Goal: Task Accomplishment & Management: Use online tool/utility

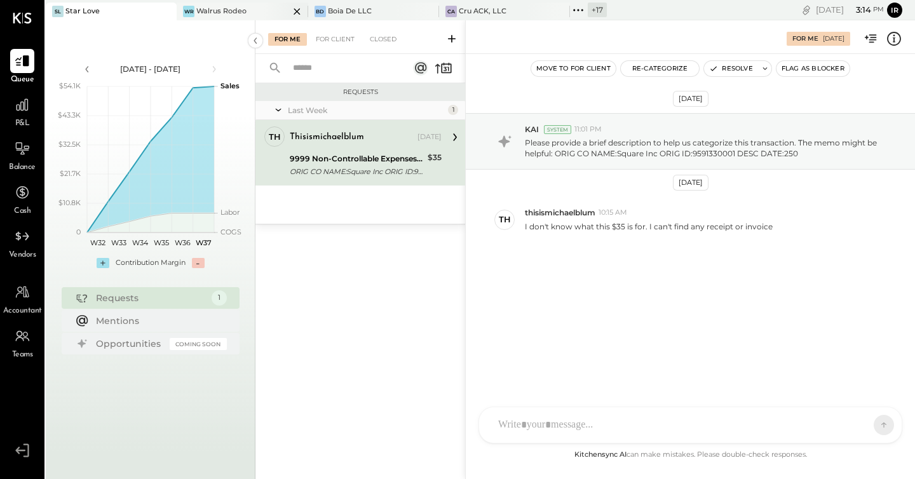
click at [218, 10] on div "Walrus Rodeo" at bounding box center [221, 11] width 50 height 10
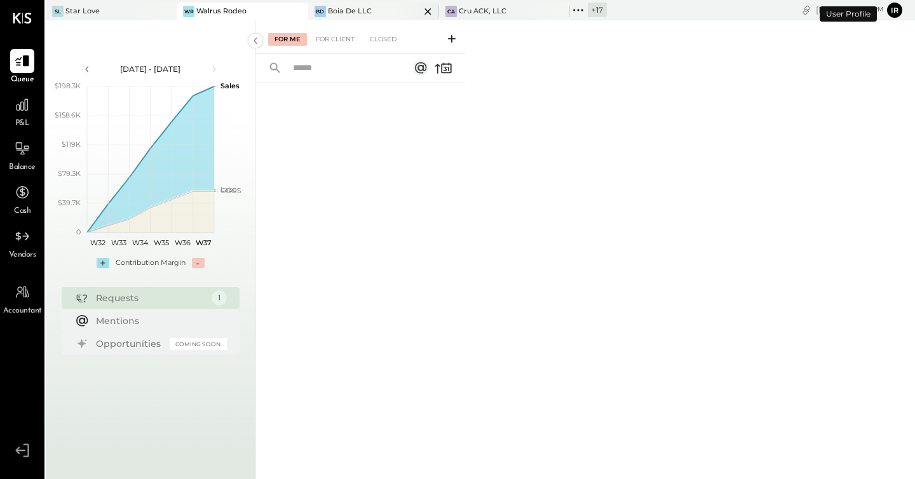
click at [343, 7] on div "Boia De LLC" at bounding box center [350, 11] width 44 height 10
click at [494, 14] on div "Cru ACK, LLC" at bounding box center [483, 11] width 48 height 10
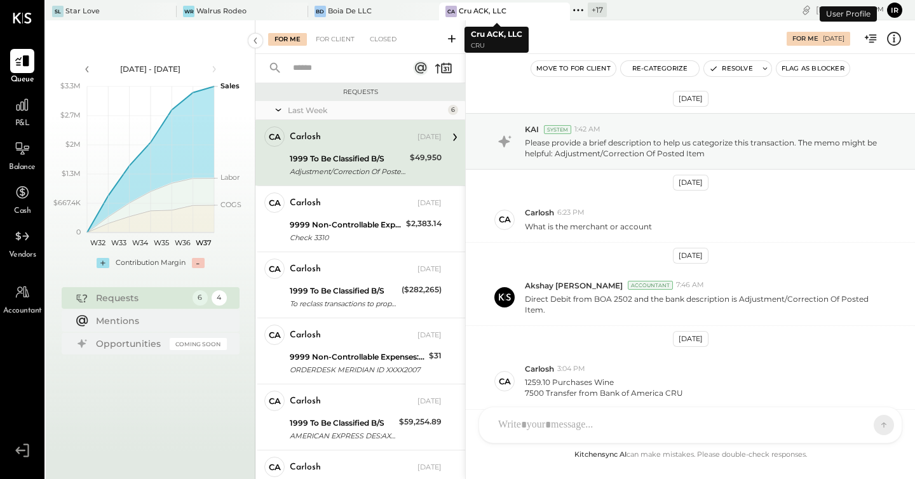
scroll to position [275, 0]
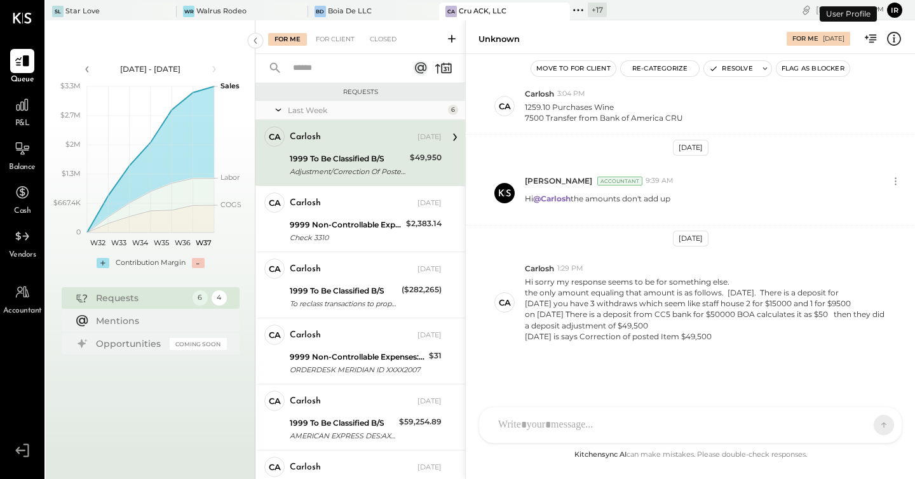
click at [574, 13] on icon at bounding box center [578, 10] width 17 height 17
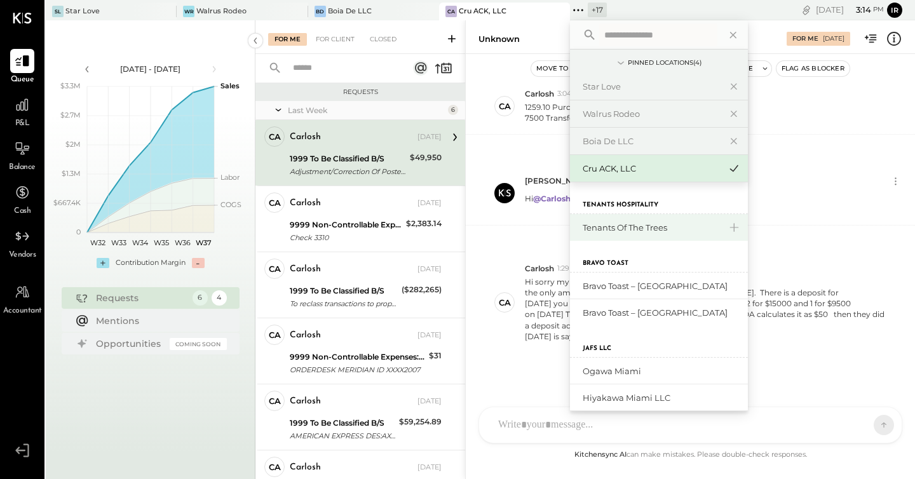
click at [633, 222] on div "Tenants of the Trees" at bounding box center [651, 228] width 137 height 12
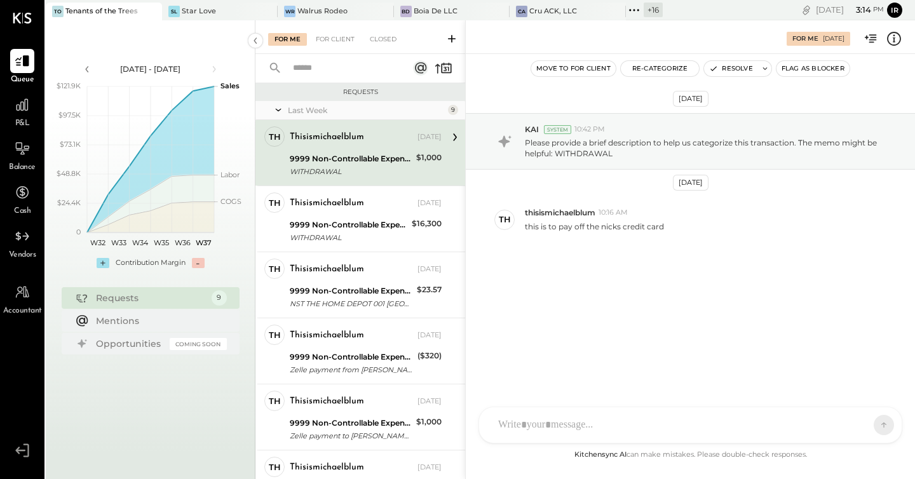
click at [393, 154] on div "9999 Non-Controllable Expenses:Other Income and Expenses:To be Classified" at bounding box center [351, 158] width 123 height 13
click at [661, 69] on button "Re-Categorize" at bounding box center [660, 68] width 79 height 15
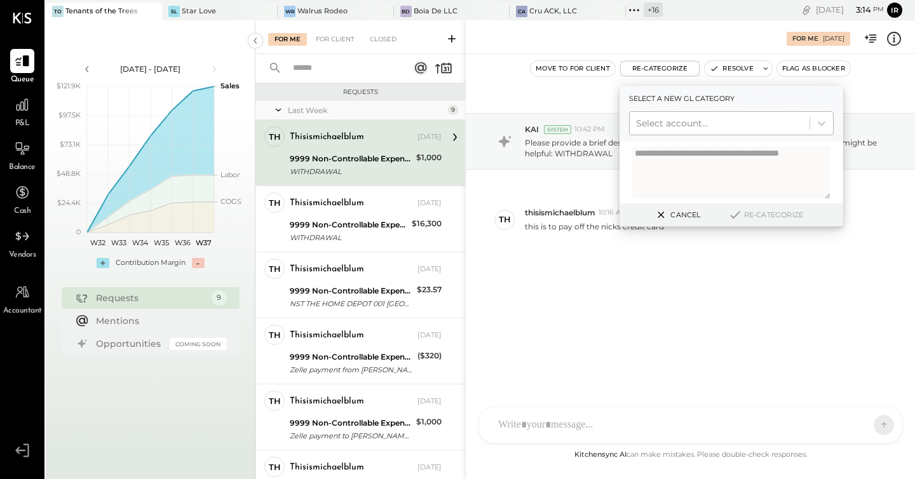
click at [693, 128] on div at bounding box center [719, 123] width 167 height 15
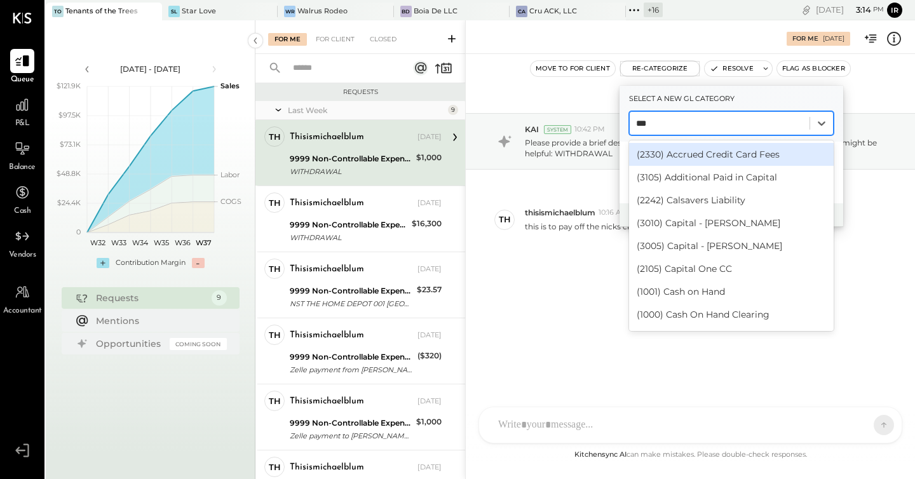
type input "****"
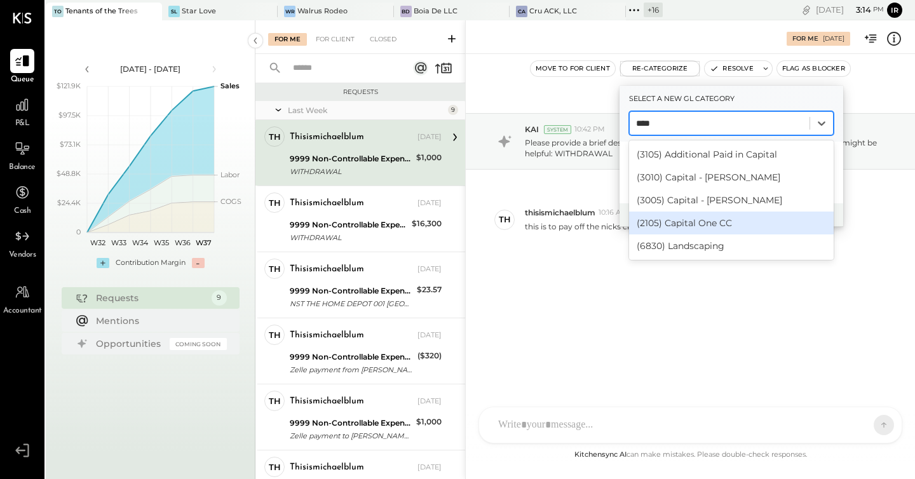
click at [685, 226] on div "(2105) Capital One CC" at bounding box center [731, 223] width 205 height 23
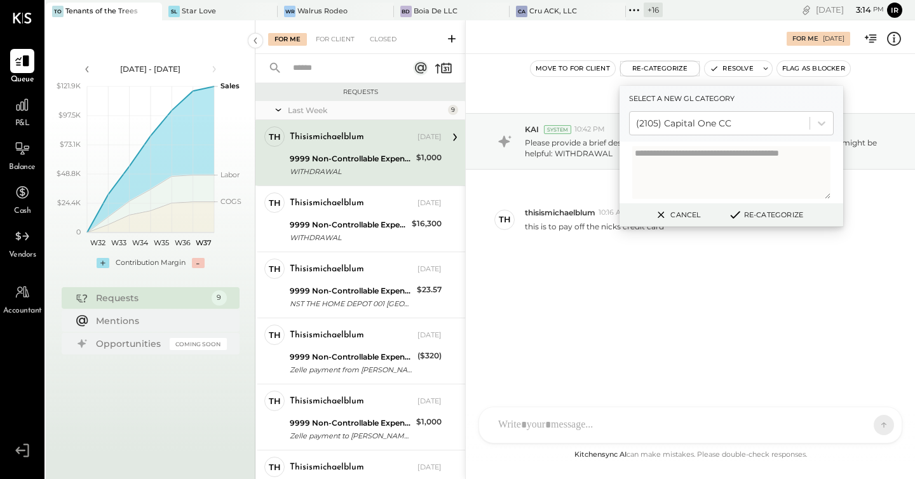
click at [768, 215] on button "Re-Categorize" at bounding box center [766, 214] width 84 height 15
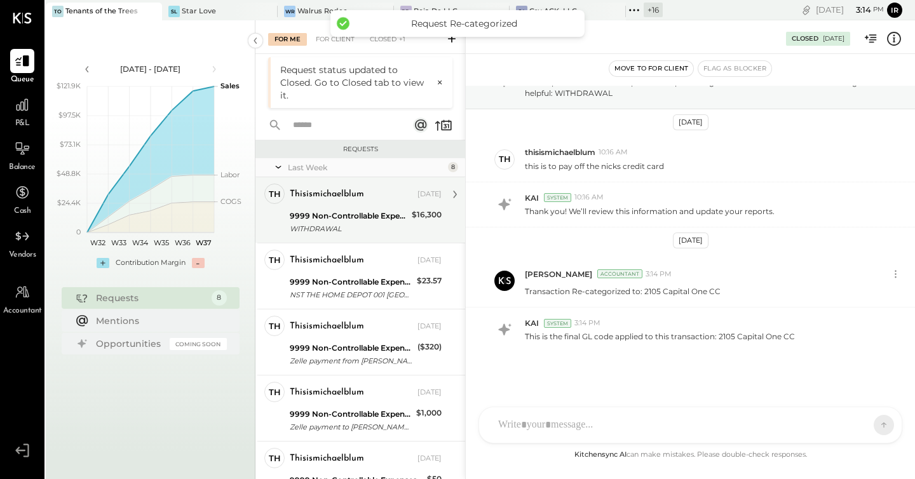
click at [358, 226] on div "WITHDRAWAL" at bounding box center [349, 228] width 118 height 13
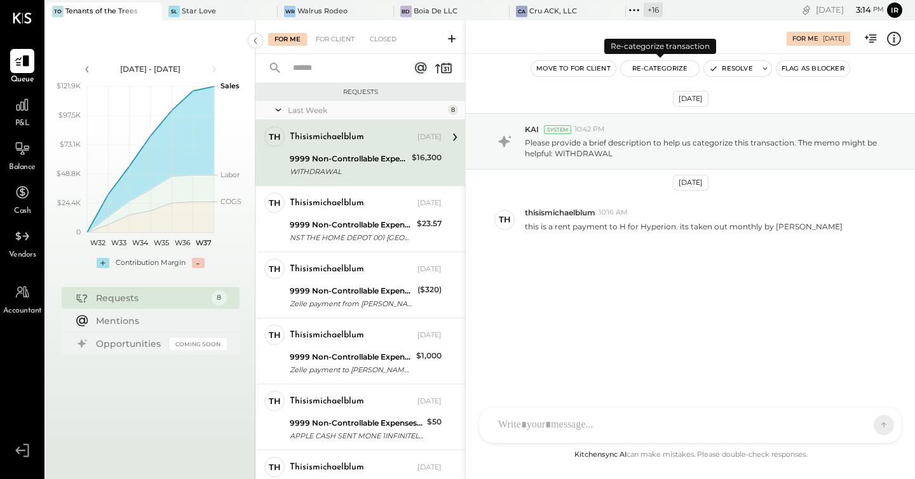
click at [666, 65] on button "Re-Categorize" at bounding box center [660, 68] width 79 height 15
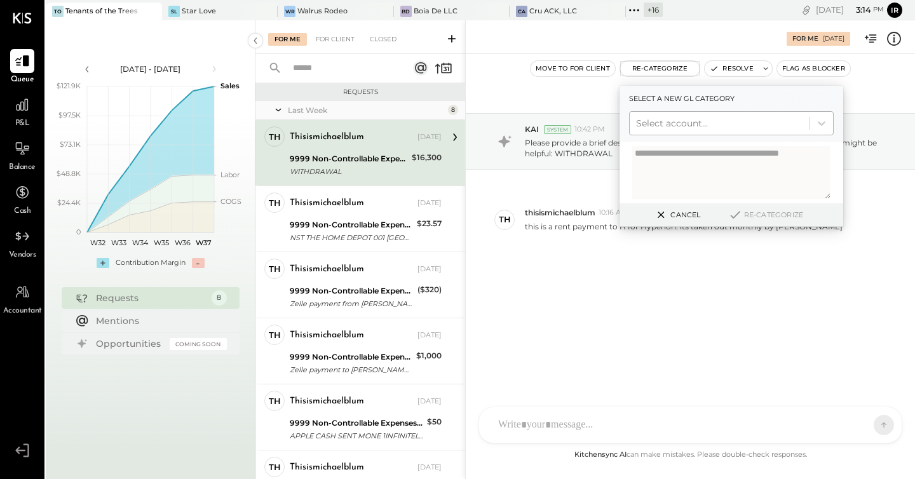
click at [672, 128] on div at bounding box center [719, 123] width 167 height 15
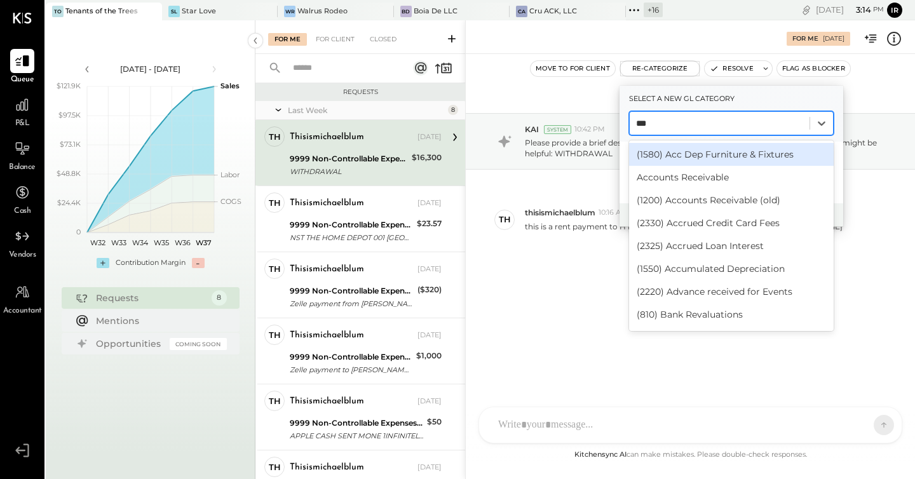
type input "****"
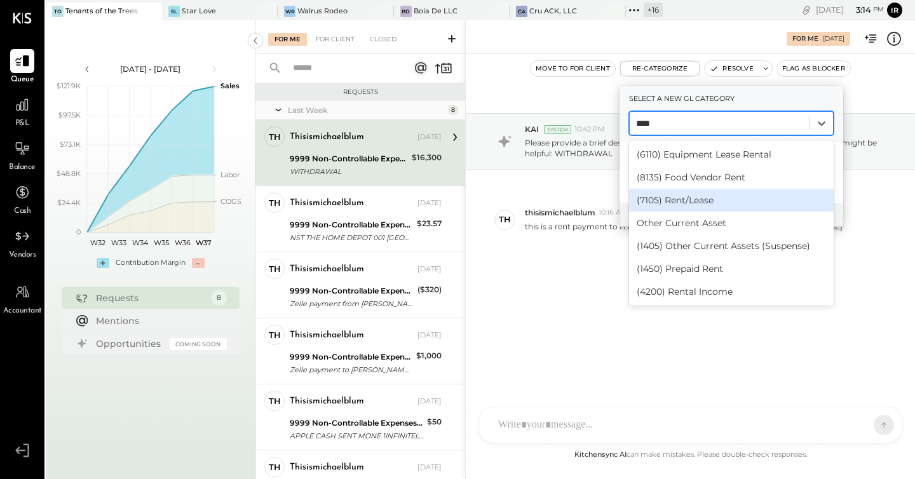
click at [679, 198] on div "(7105) Rent/Lease" at bounding box center [731, 200] width 205 height 23
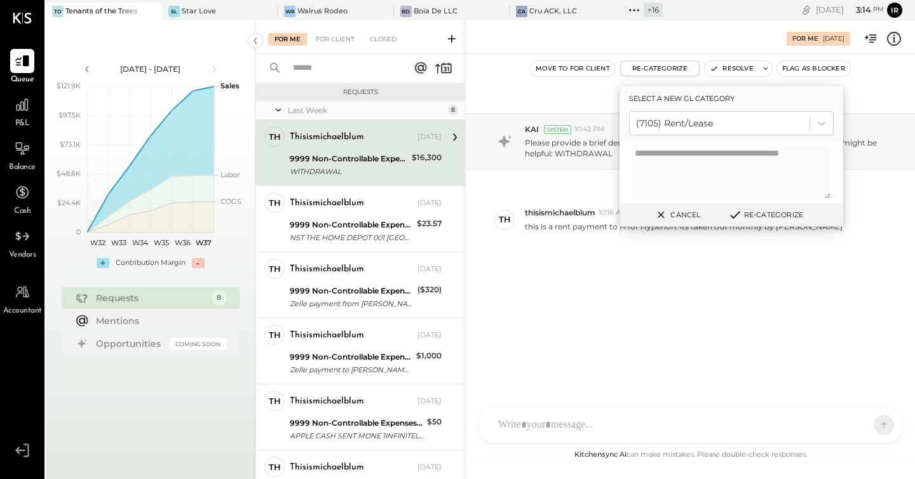
click at [763, 209] on button "Re-Categorize" at bounding box center [766, 214] width 84 height 15
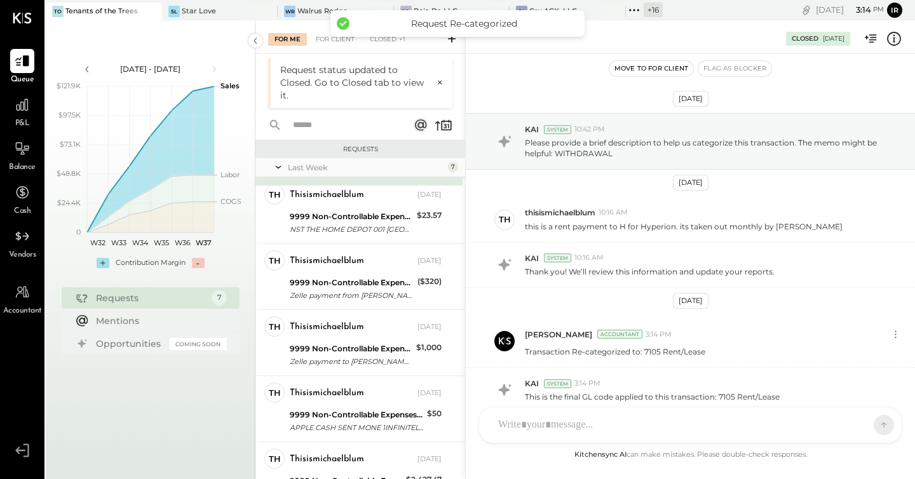
scroll to position [60, 0]
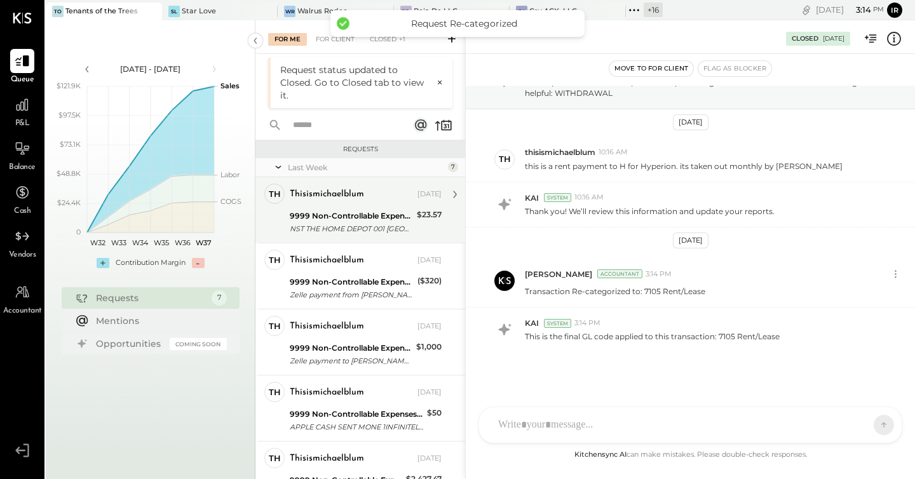
click at [369, 223] on div "NST THE HOME DEPOT 001 [GEOGRAPHIC_DATA] 08/28" at bounding box center [351, 228] width 123 height 13
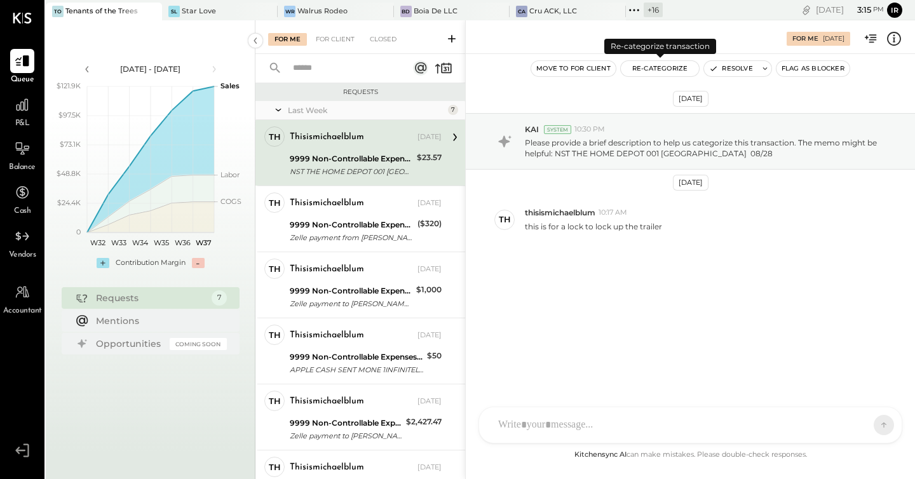
click at [655, 68] on button "Re-Categorize" at bounding box center [660, 68] width 79 height 15
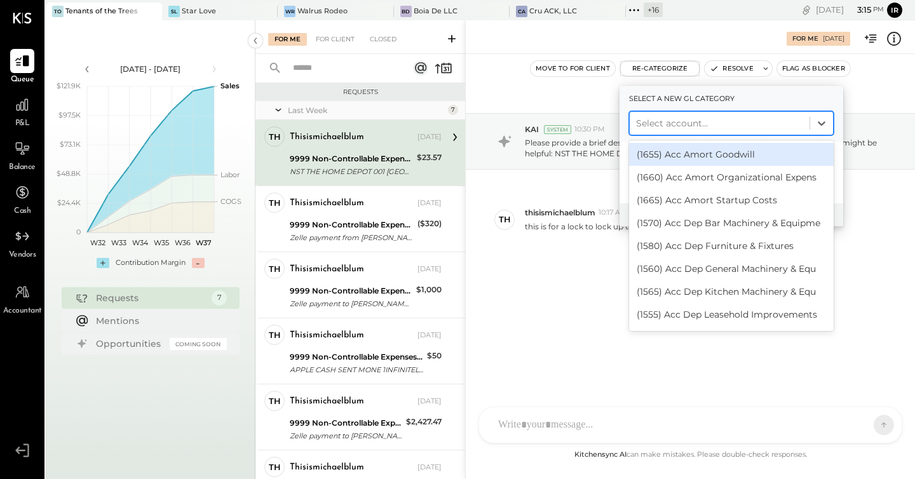
click at [663, 129] on div at bounding box center [719, 123] width 167 height 15
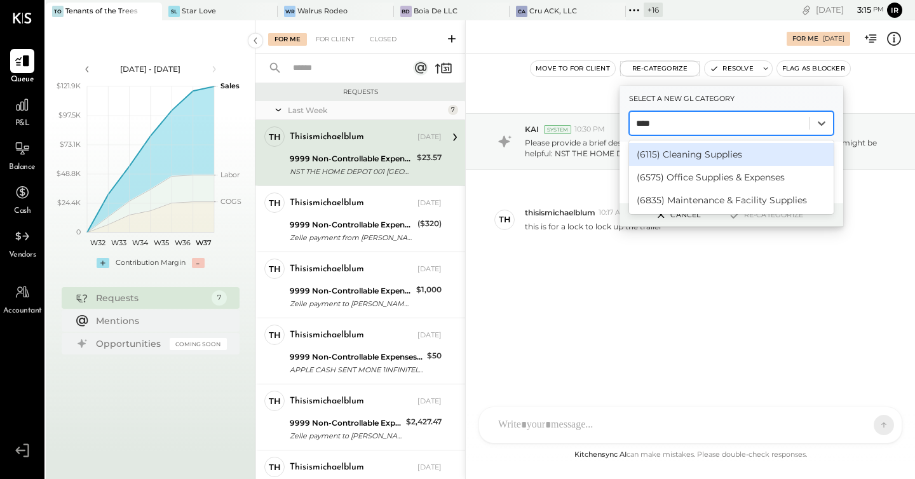
type input "*****"
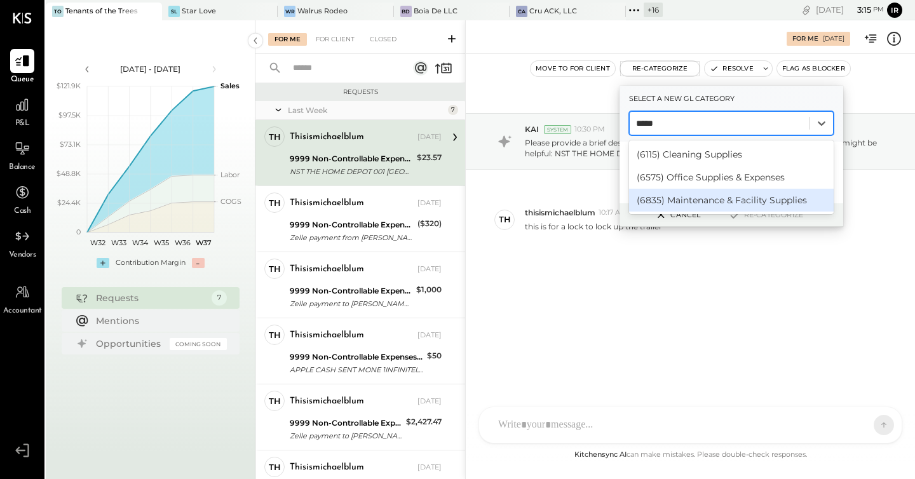
click at [676, 196] on div "(6835) Maintenance & Facility Supplies" at bounding box center [731, 200] width 205 height 23
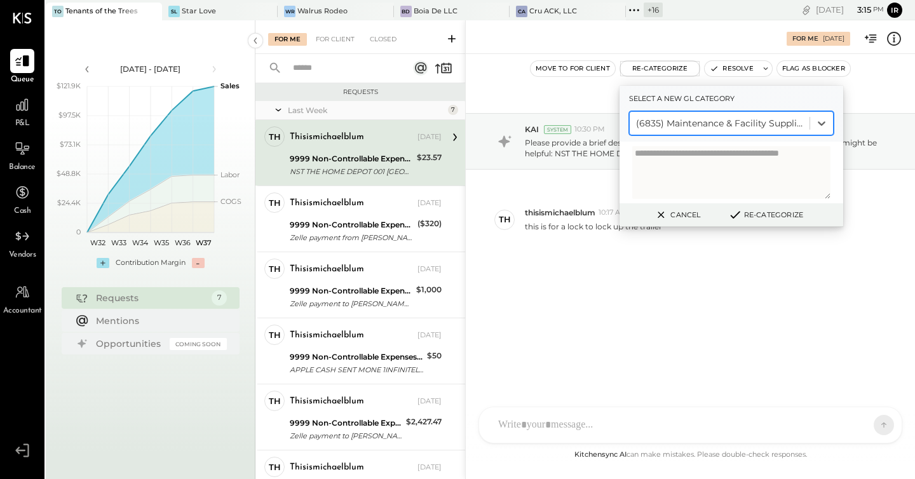
click at [758, 209] on button "Re-Categorize" at bounding box center [766, 214] width 84 height 15
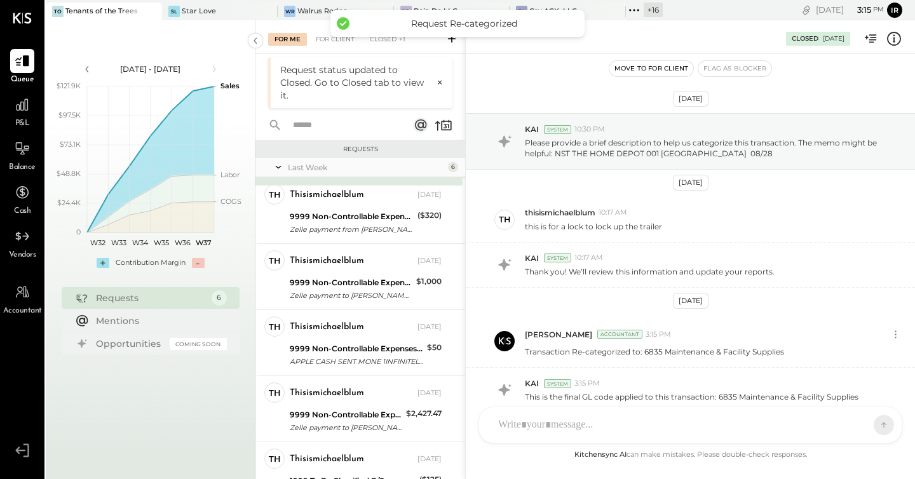
scroll to position [60, 0]
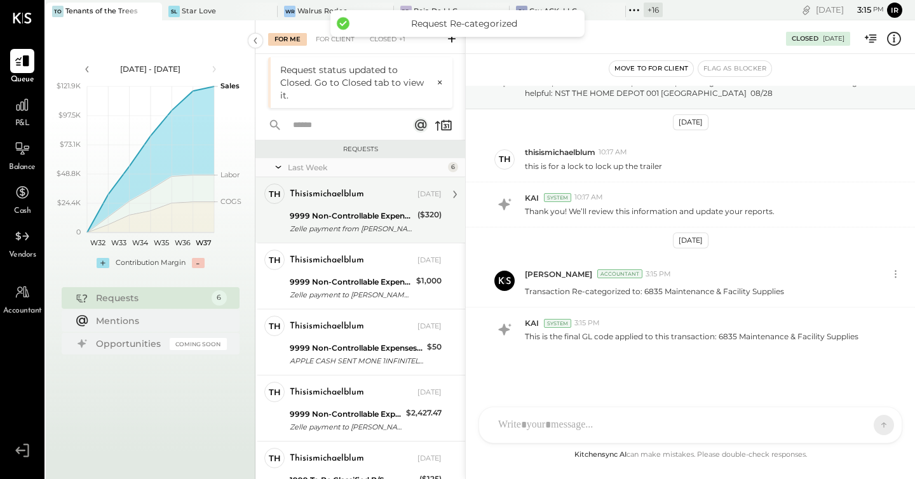
click at [309, 205] on div "thisismichaelblum [DATE]" at bounding box center [366, 195] width 152 height 22
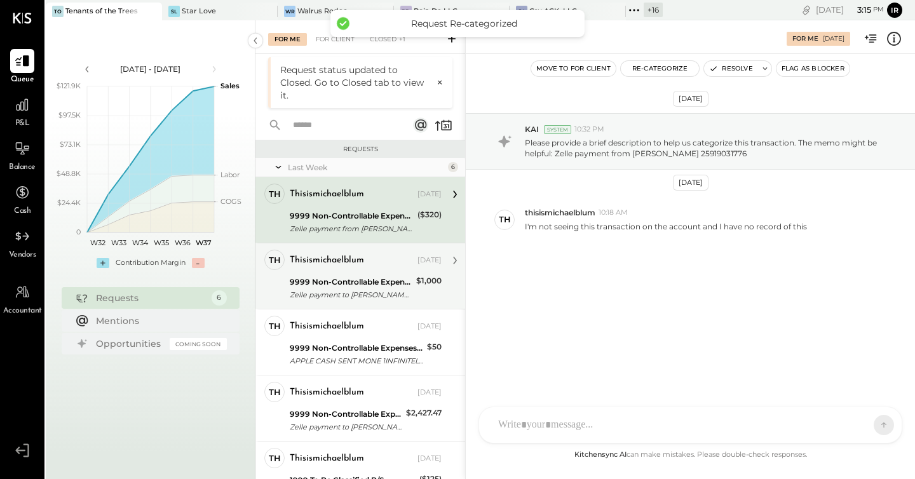
click at [330, 257] on div "thisismichaelblum" at bounding box center [327, 260] width 74 height 13
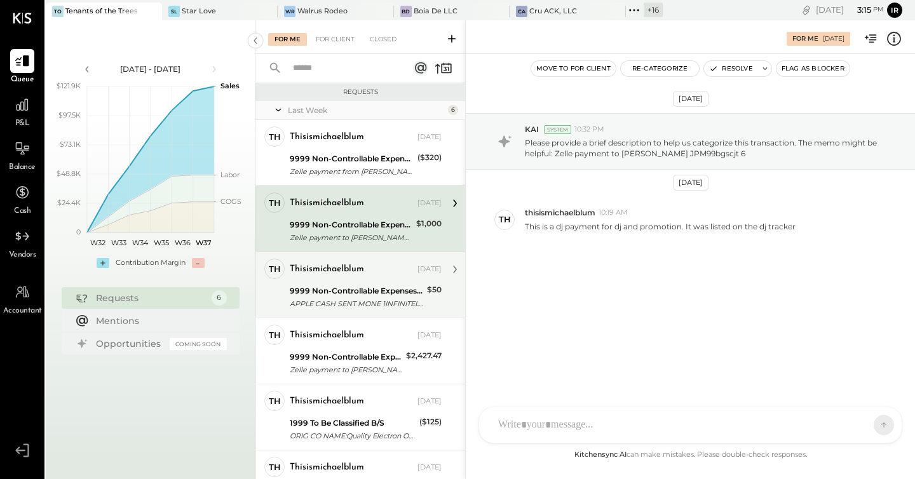
click at [359, 286] on div "9999 Non-Controllable Expenses:Other Income and Expenses:To be Classified" at bounding box center [356, 291] width 133 height 13
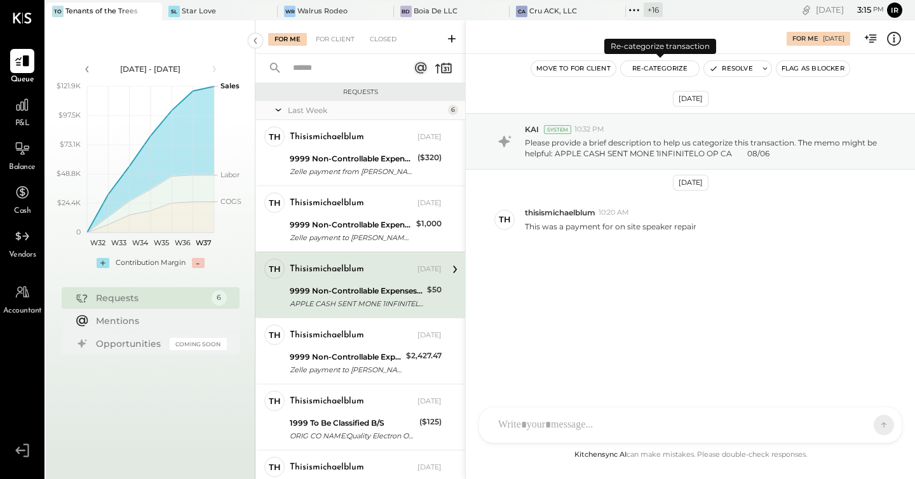
click at [654, 67] on button "Re-Categorize" at bounding box center [660, 68] width 79 height 15
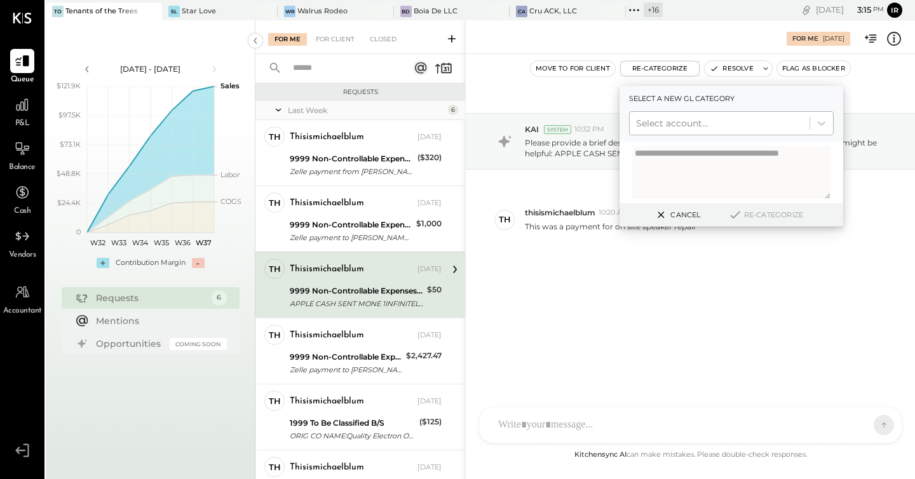
click at [664, 125] on div at bounding box center [719, 123] width 167 height 15
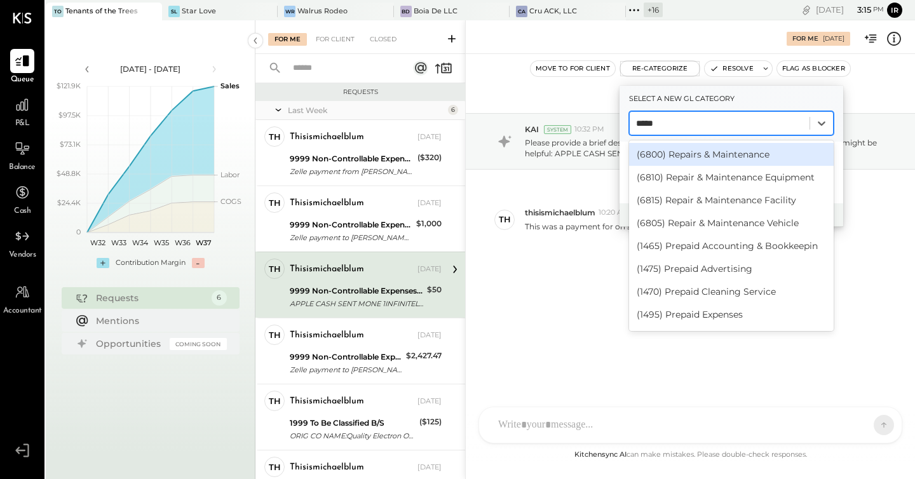
type input "******"
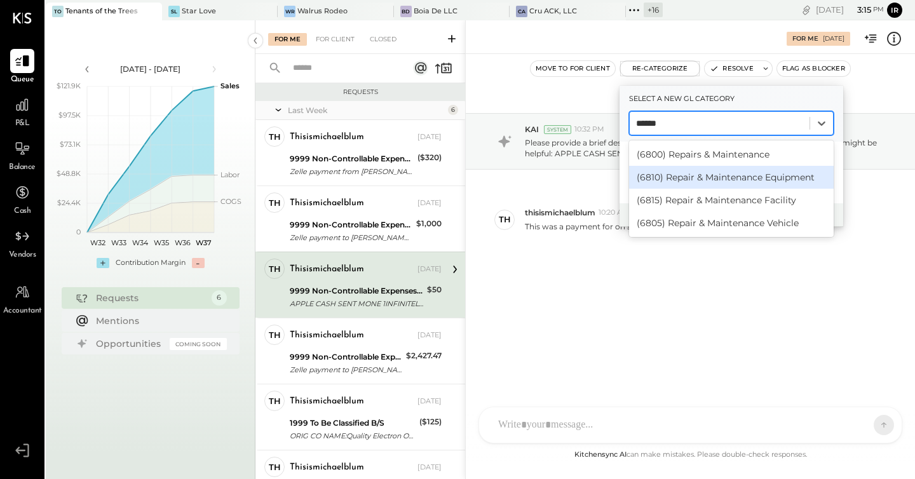
click at [670, 170] on div "(6810) Repair & Maintenance Equipment" at bounding box center [731, 177] width 205 height 23
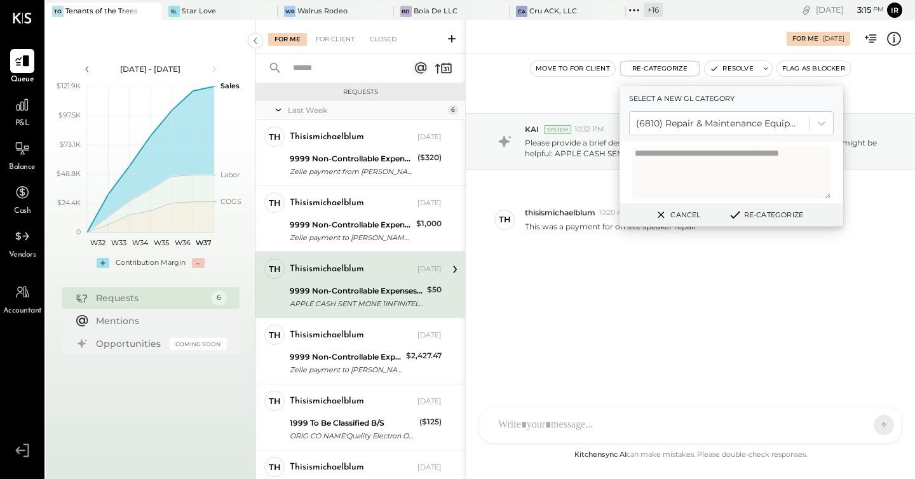
click at [772, 212] on button "Re-Categorize" at bounding box center [766, 214] width 84 height 15
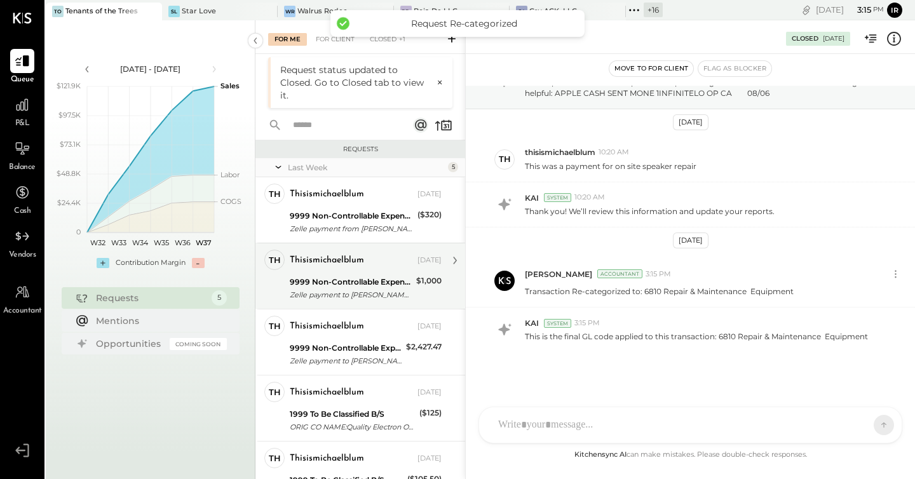
click at [370, 283] on div "9999 Non-Controllable Expenses:Other Income and Expenses:To be Classified" at bounding box center [351, 282] width 123 height 13
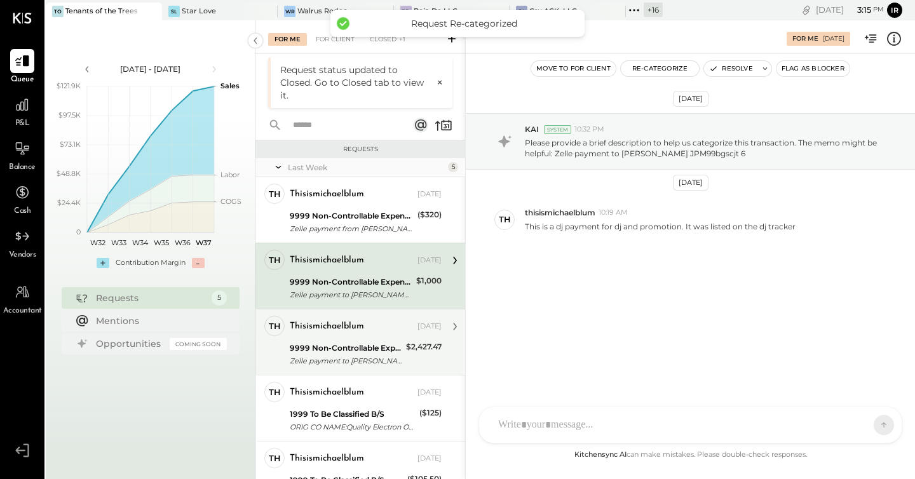
click at [363, 346] on div "9999 Non-Controllable Expenses:Other Income and Expenses:To be Classified" at bounding box center [346, 348] width 112 height 13
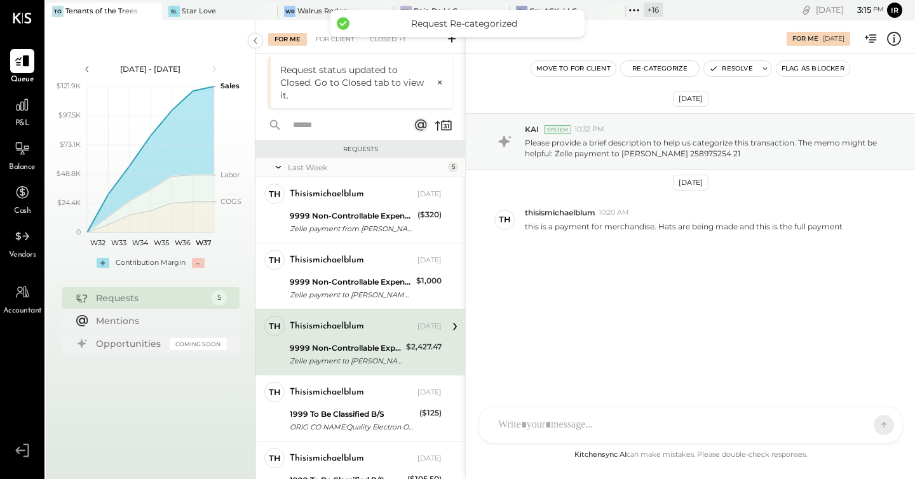
scroll to position [10, 0]
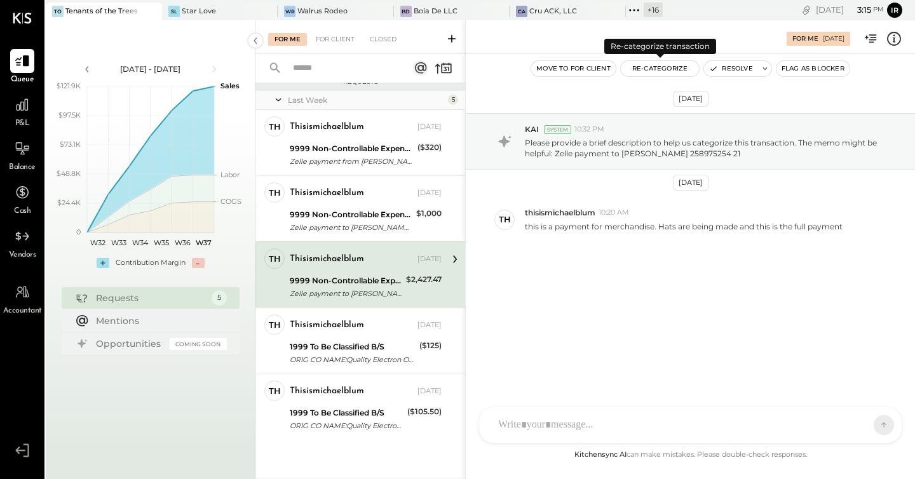
click at [658, 67] on button "Re-Categorize" at bounding box center [660, 68] width 79 height 15
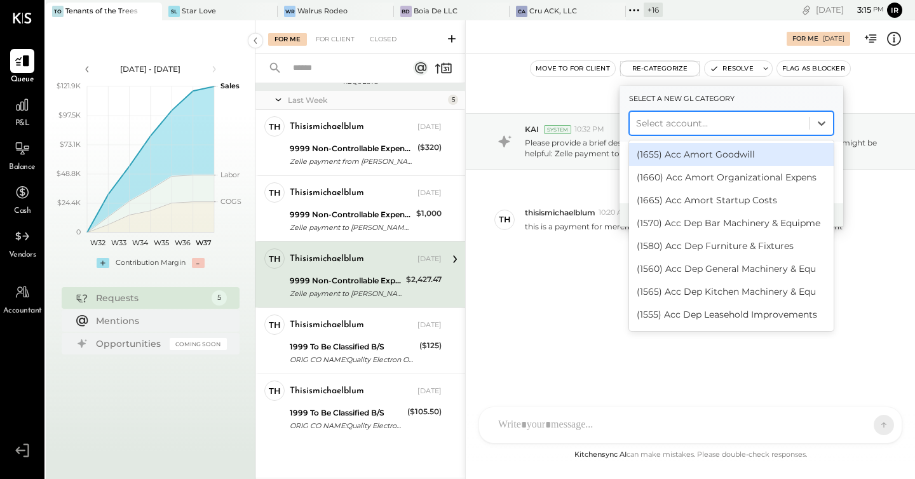
click at [662, 121] on div at bounding box center [719, 123] width 167 height 15
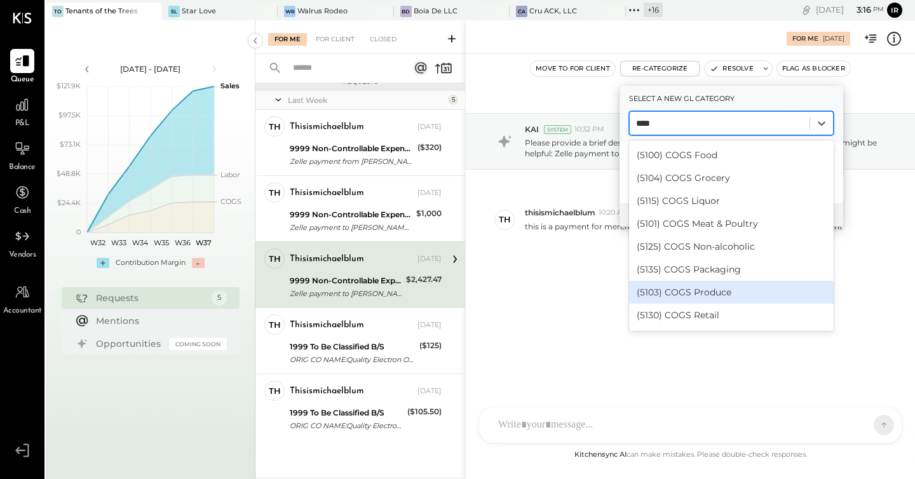
scroll to position [180, 0]
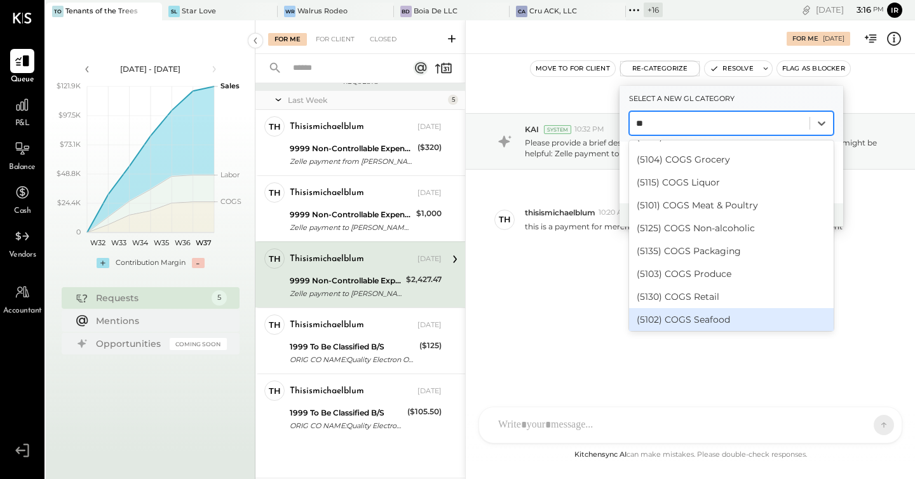
type input "*"
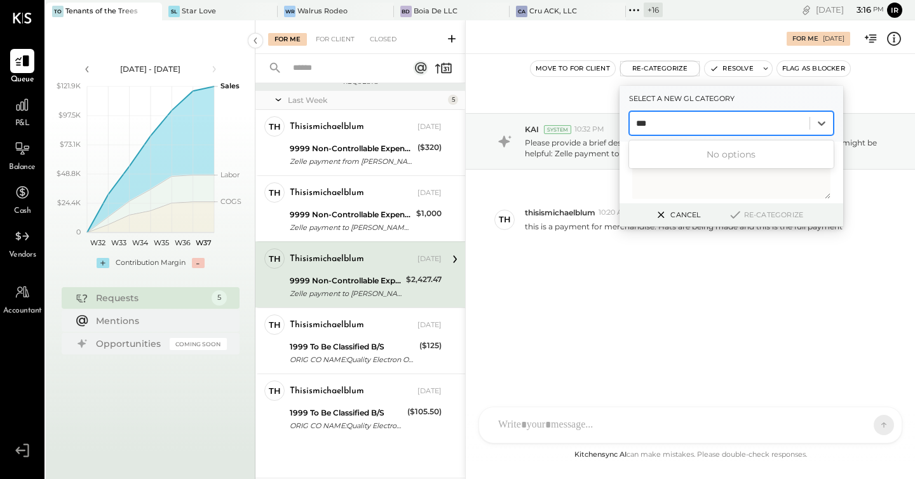
scroll to position [0, 0]
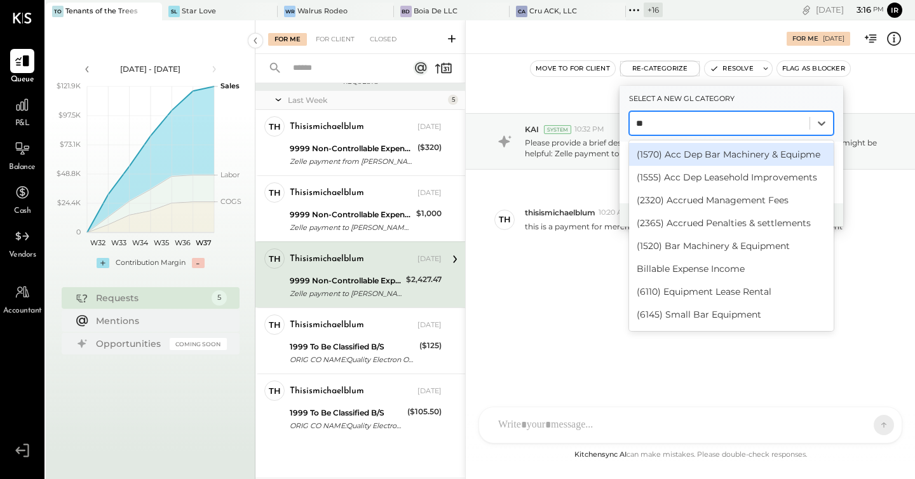
type input "*"
type input "****"
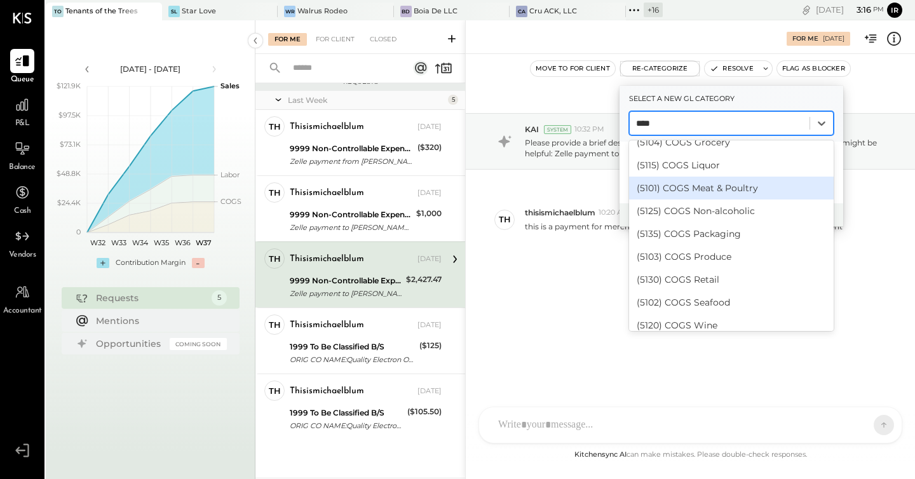
scroll to position [180, 0]
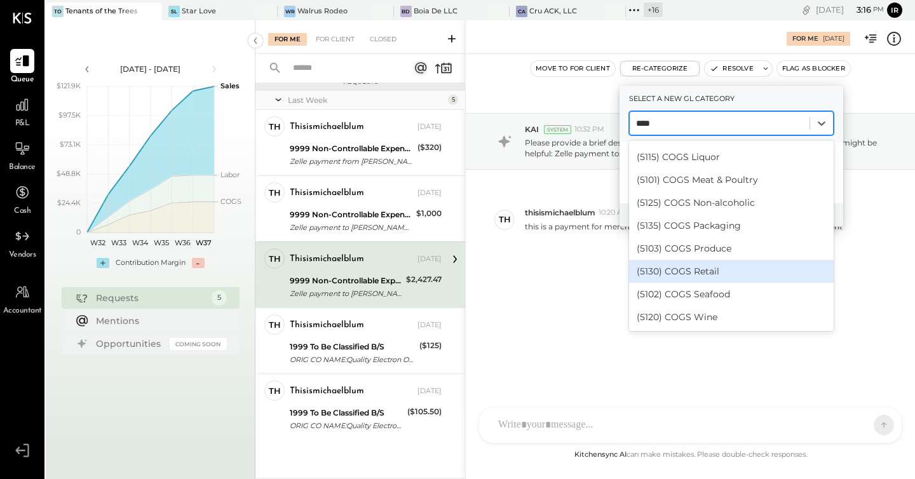
click at [724, 274] on div "(5130) COGS Retail" at bounding box center [731, 271] width 205 height 23
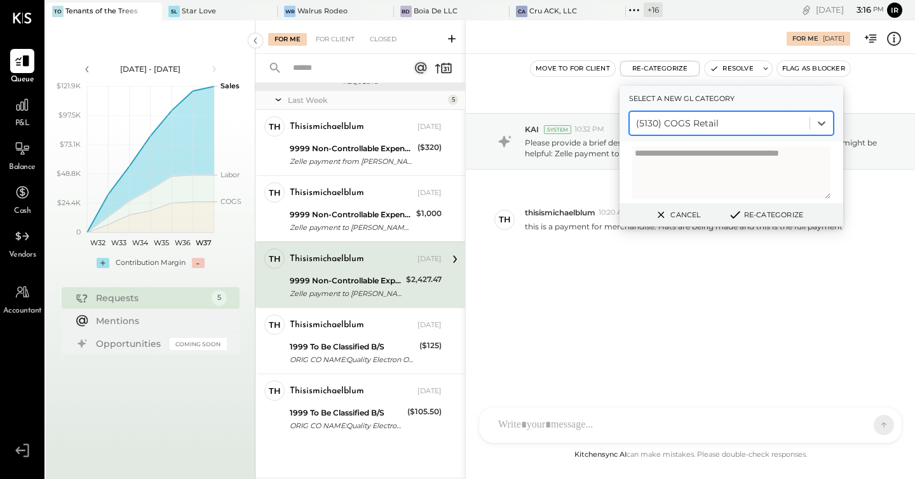
click at [765, 216] on button "Re-Categorize" at bounding box center [766, 214] width 84 height 15
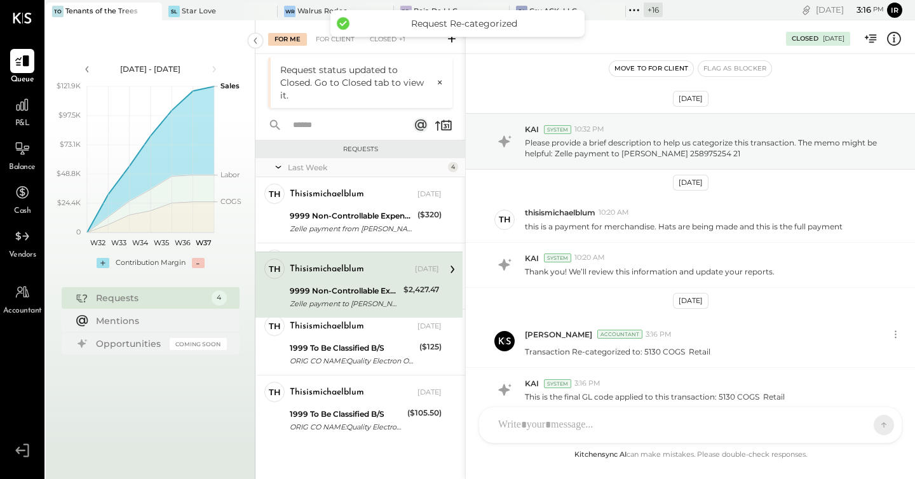
scroll to position [0, 0]
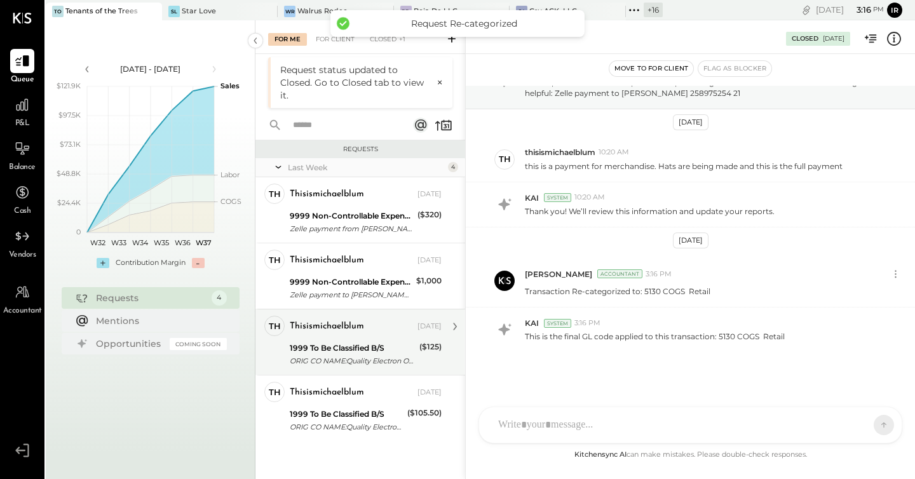
click at [328, 352] on div "1999 To Be Classified B/S" at bounding box center [353, 348] width 126 height 13
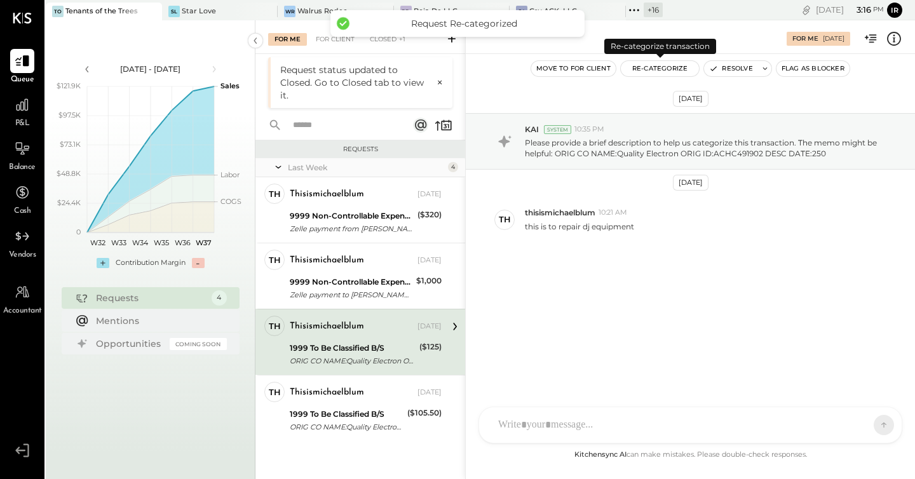
click at [644, 65] on button "Re-Categorize" at bounding box center [660, 68] width 79 height 15
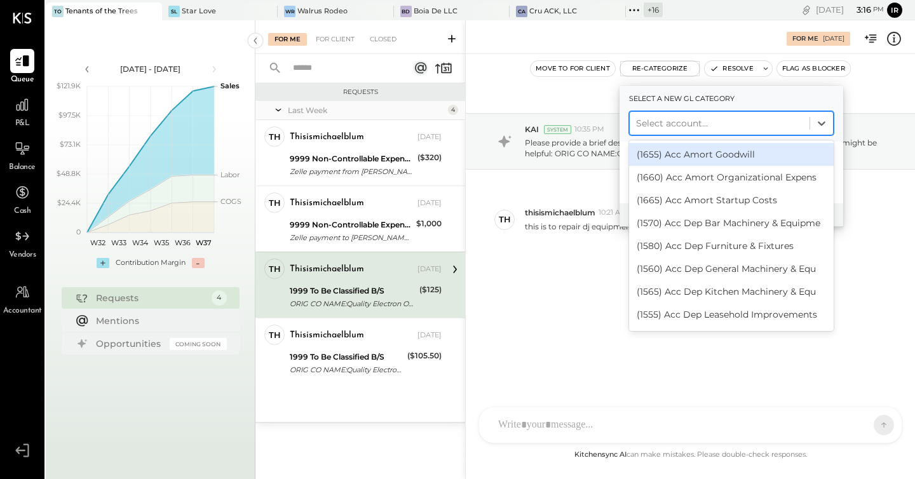
click at [670, 119] on div at bounding box center [719, 123] width 167 height 15
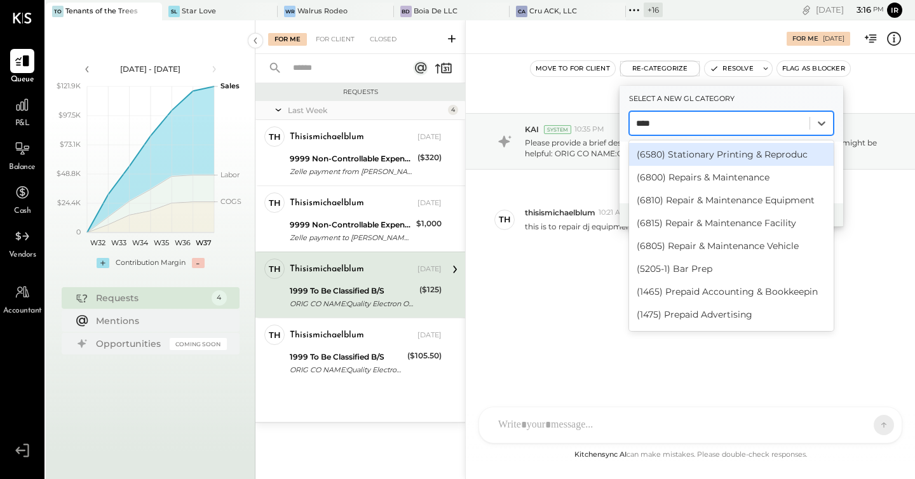
type input "*****"
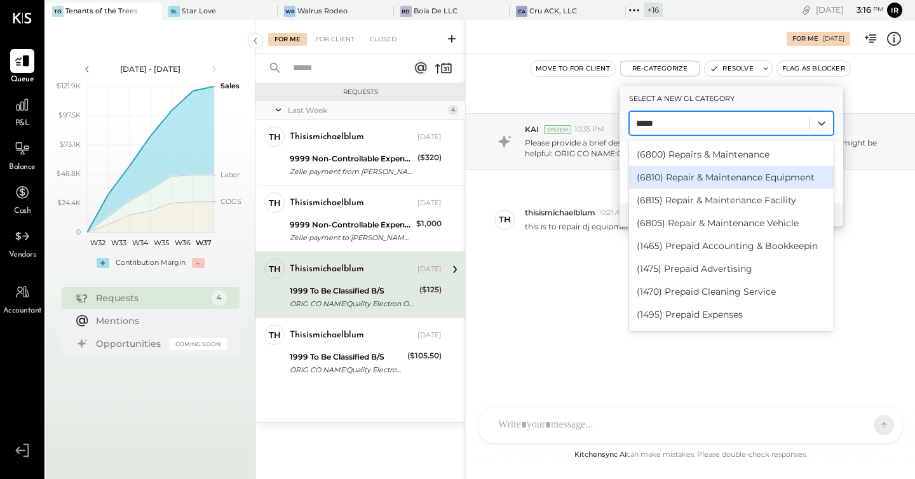
click at [721, 175] on div "(6810) Repair & Maintenance Equipment" at bounding box center [731, 177] width 205 height 23
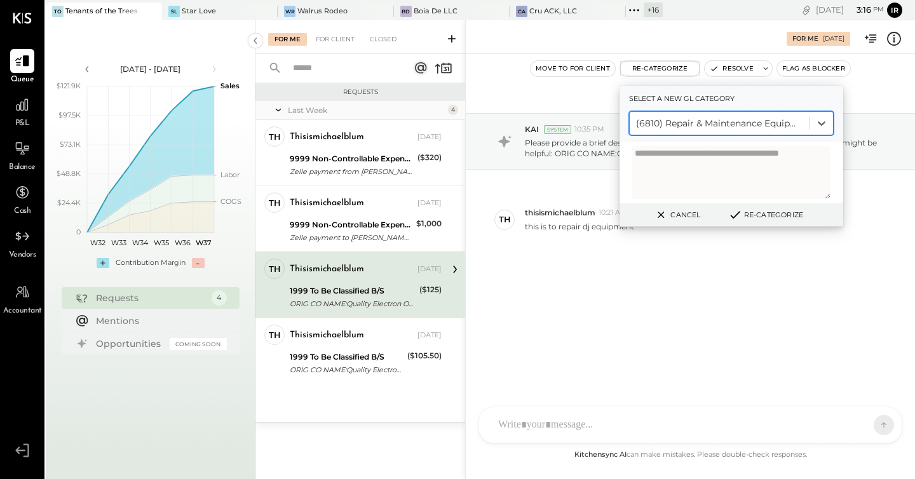
click at [766, 215] on button "Re-Categorize" at bounding box center [766, 214] width 84 height 15
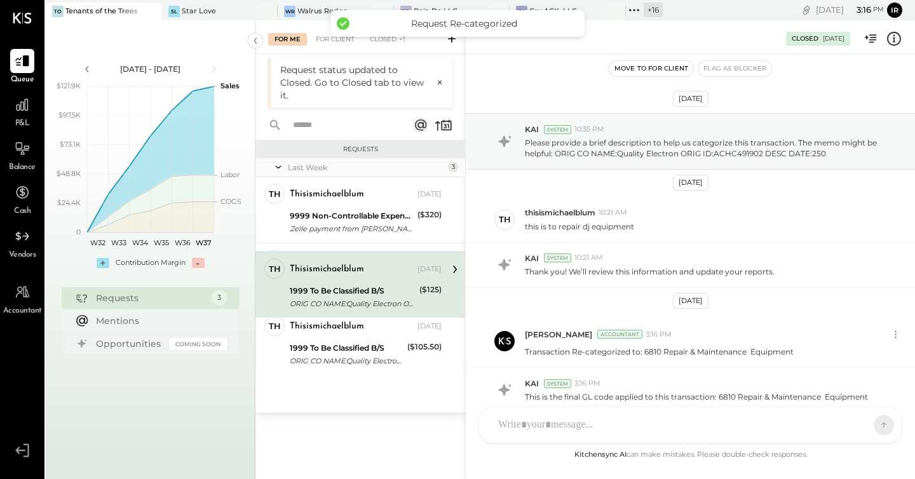
scroll to position [60, 0]
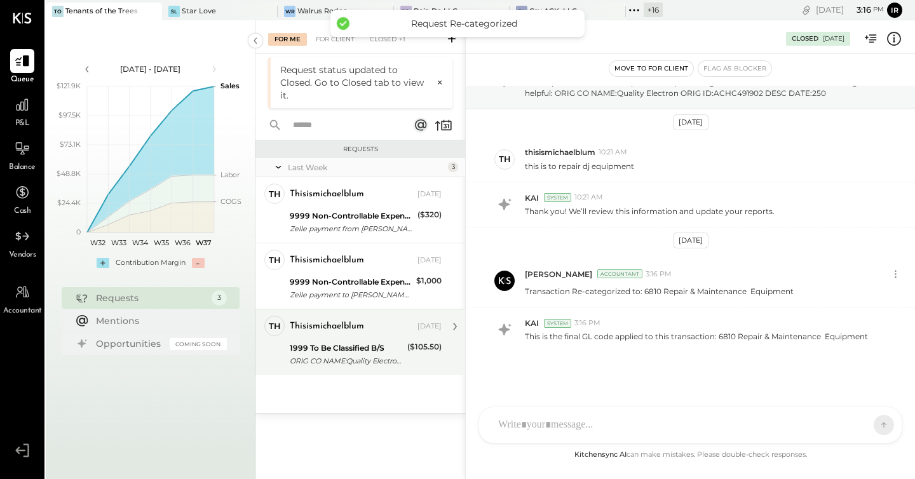
click at [335, 342] on div "1999 To Be Classified B/S" at bounding box center [347, 348] width 114 height 13
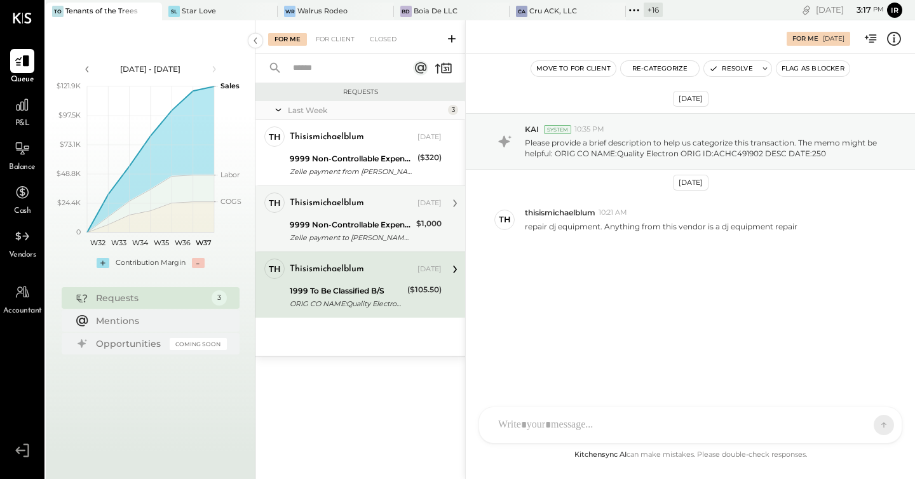
click at [353, 237] on div "Zelle payment to [PERSON_NAME] JPM99bgscjt 6" at bounding box center [351, 237] width 123 height 13
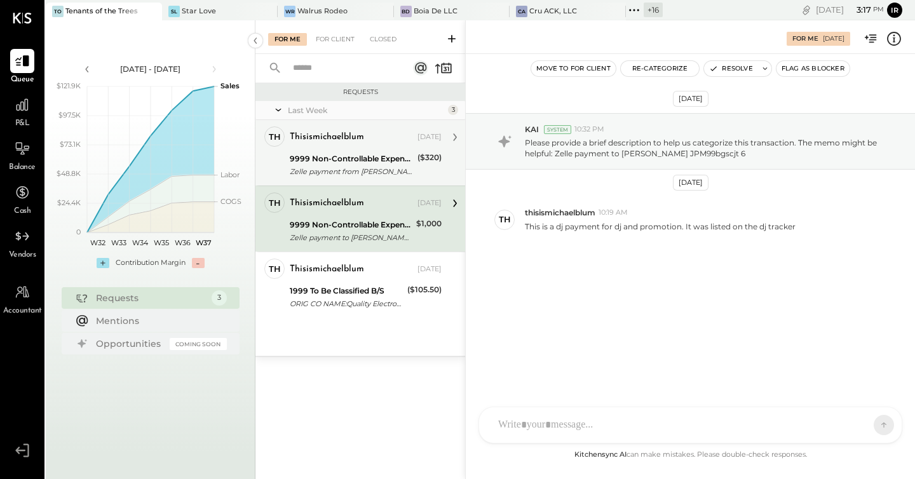
click at [365, 153] on div "9999 Non-Controllable Expenses:Other Income and Expenses:To be Classified" at bounding box center [352, 158] width 124 height 13
